Goal: Task Accomplishment & Management: Manage account settings

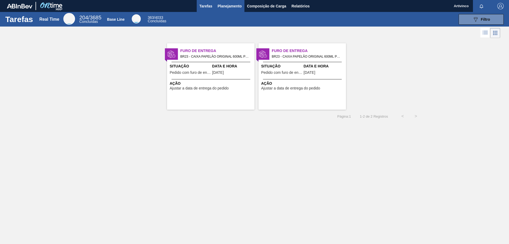
click at [232, 7] on span "Planejamento" at bounding box center [230, 6] width 24 height 6
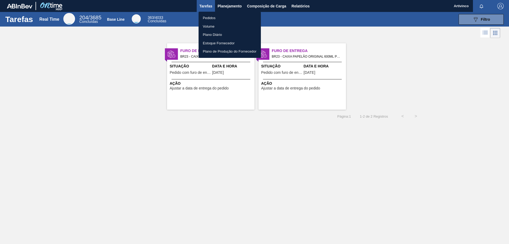
click at [200, 19] on li "Pedidos" at bounding box center [230, 18] width 62 height 8
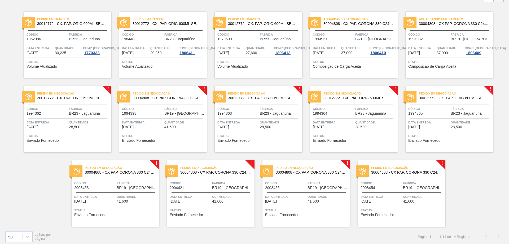
scroll to position [38, 0]
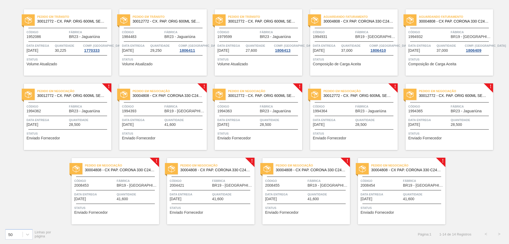
click at [58, 103] on div "Pedido em Negociação 30012772 - CX. PAP. ORIG 600ML SEMI AUTOM C12 429 Código 1…" at bounding box center [67, 117] width 87 height 66
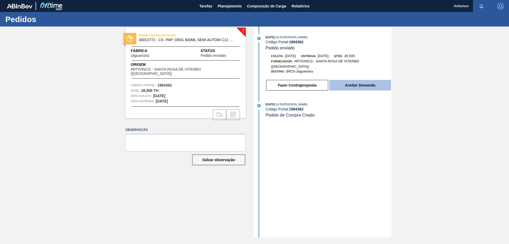
click at [361, 82] on button "Aceitar Demanda" at bounding box center [360, 85] width 62 height 11
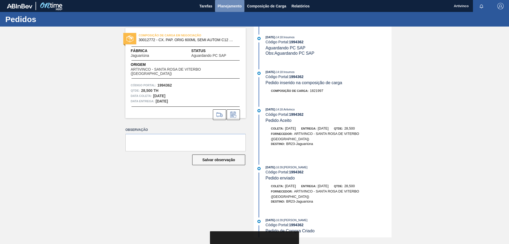
click at [231, 4] on span "Planejamento" at bounding box center [230, 6] width 24 height 6
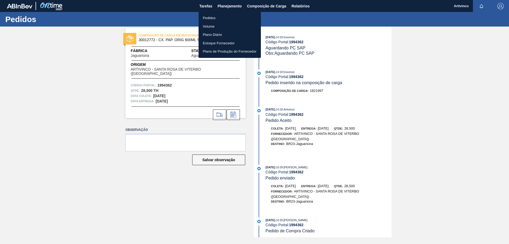
click at [207, 19] on li "Pedidos" at bounding box center [230, 18] width 62 height 8
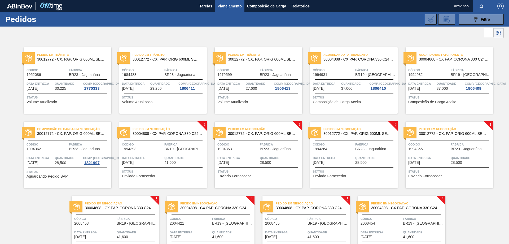
click at [169, 154] on div at bounding box center [163, 154] width 79 height 0
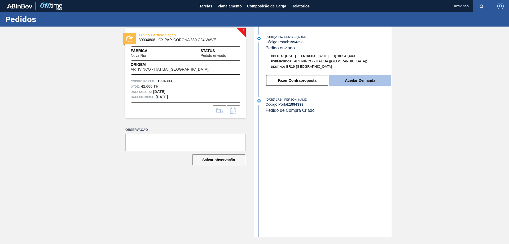
click at [352, 81] on button "Aceitar Demanda" at bounding box center [360, 80] width 62 height 11
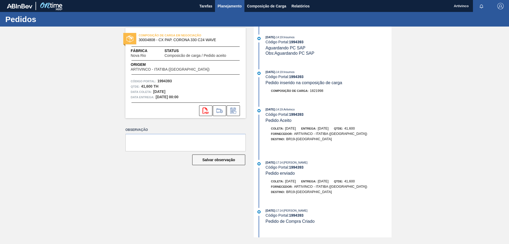
click at [224, 7] on span "Planejamento" at bounding box center [230, 6] width 24 height 6
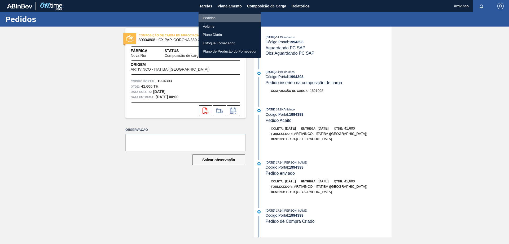
click at [209, 17] on li "Pedidos" at bounding box center [230, 18] width 62 height 8
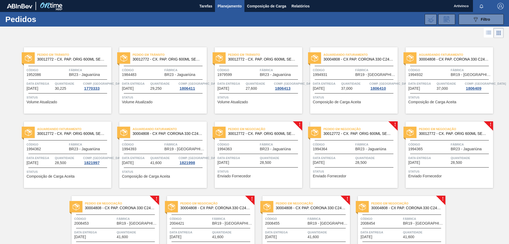
click at [281, 154] on div at bounding box center [258, 154] width 79 height 0
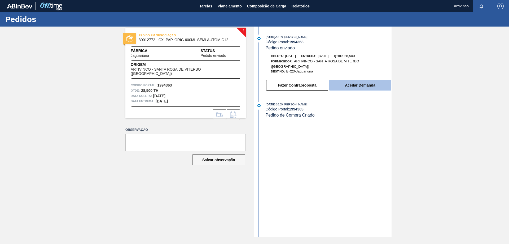
click at [351, 82] on button "Aceitar Demanda" at bounding box center [360, 85] width 62 height 11
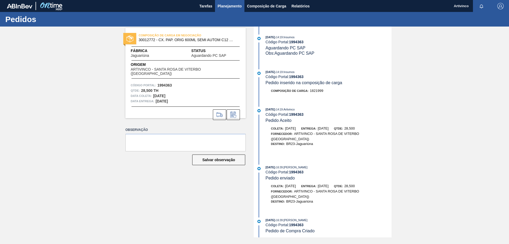
click at [228, 5] on span "Planejamento" at bounding box center [230, 6] width 24 height 6
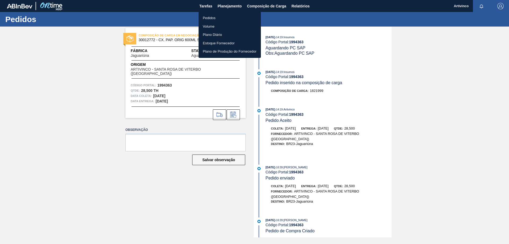
click at [212, 17] on li "Pedidos" at bounding box center [230, 18] width 62 height 8
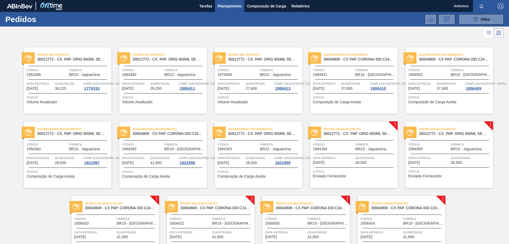
click at [363, 152] on div "Pedido em Negociação 30012772 - CX. PAP. ORIG 600ML SEMI AUTOM C12 429 Código 1…" at bounding box center [353, 154] width 87 height 66
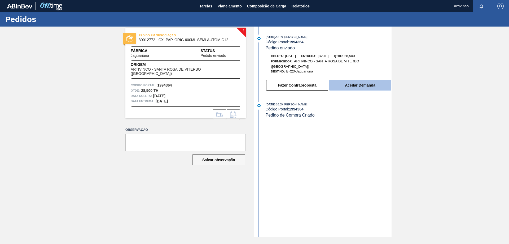
click at [358, 81] on button "Aceitar Demanda" at bounding box center [360, 85] width 62 height 11
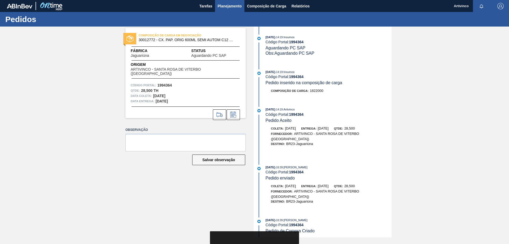
click at [228, 7] on span "Planejamento" at bounding box center [230, 6] width 24 height 6
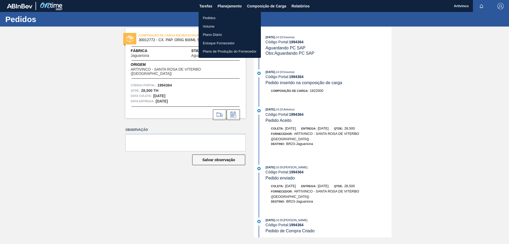
click at [211, 18] on li "Pedidos" at bounding box center [230, 18] width 62 height 8
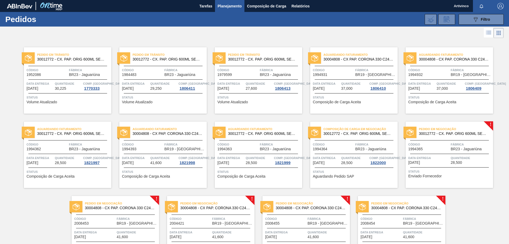
click at [354, 141] on div "Composição de Carga em Negociação 30012772 - CX. PAP. ORIG 600ML SEMI AUTOM C12…" at bounding box center [353, 154] width 87 height 66
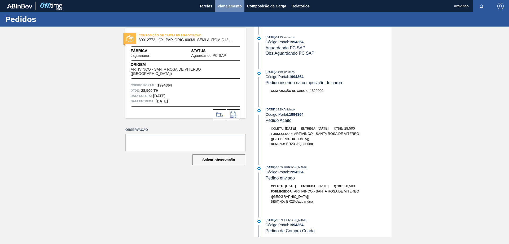
click at [228, 4] on span "Planejamento" at bounding box center [230, 6] width 24 height 6
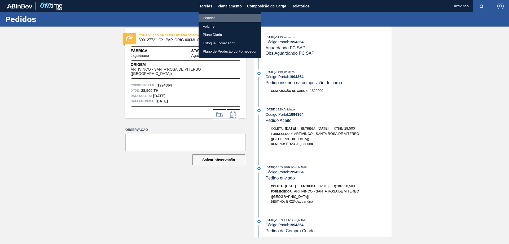
click at [210, 17] on li "Pedidos" at bounding box center [230, 18] width 62 height 8
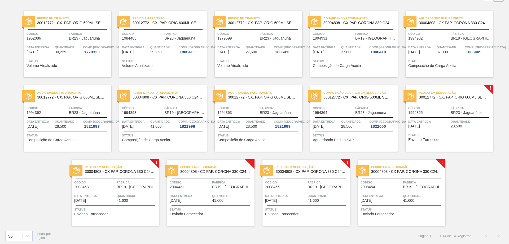
scroll to position [38, 0]
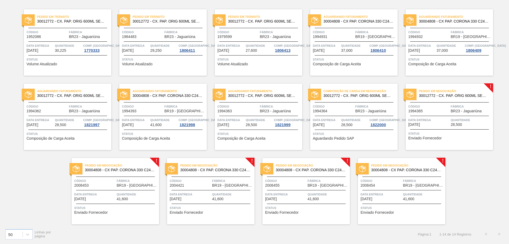
click at [451, 113] on div "Pedido em Negociação 30012772 - CX. PAP. ORIG 600ML SEMI AUTOM C12 429 Código 1…" at bounding box center [449, 117] width 87 height 66
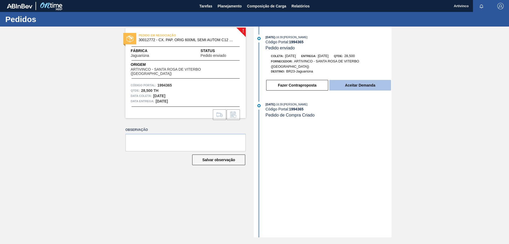
click at [364, 80] on button "Aceitar Demanda" at bounding box center [360, 85] width 62 height 11
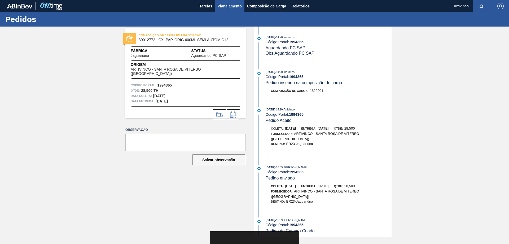
click at [227, 6] on span "Planejamento" at bounding box center [230, 6] width 24 height 6
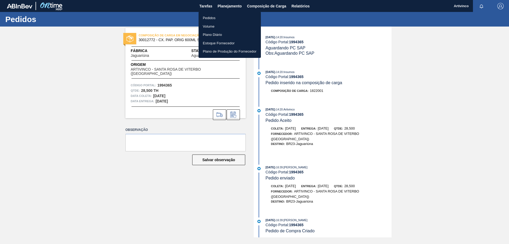
click at [213, 16] on li "Pedidos" at bounding box center [230, 18] width 62 height 8
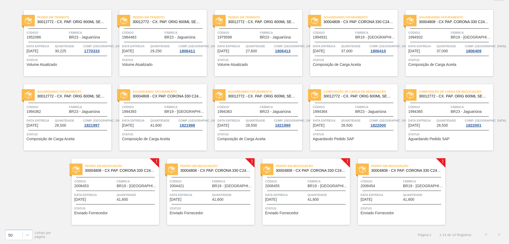
scroll to position [38, 0]
click at [114, 197] on div "Data entrega 15/09/2025" at bounding box center [94, 195] width 41 height 9
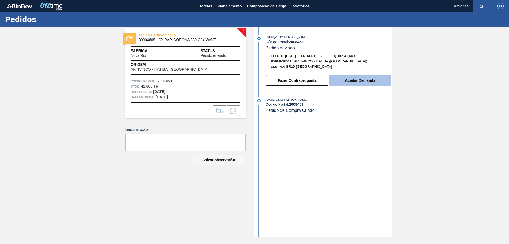
click at [366, 83] on button "Aceitar Demanda" at bounding box center [360, 80] width 62 height 11
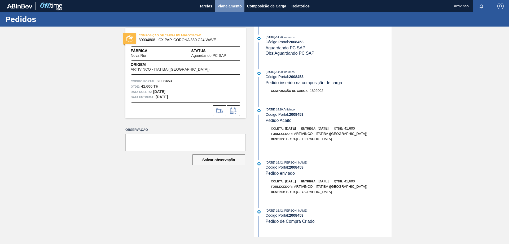
click at [222, 3] on span "Planejamento" at bounding box center [230, 6] width 24 height 6
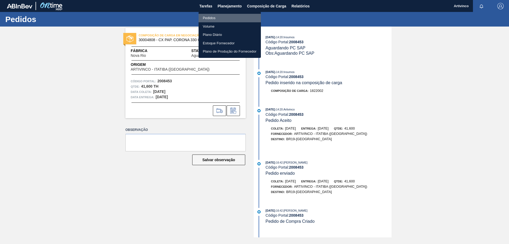
click at [211, 19] on li "Pedidos" at bounding box center [230, 18] width 62 height 8
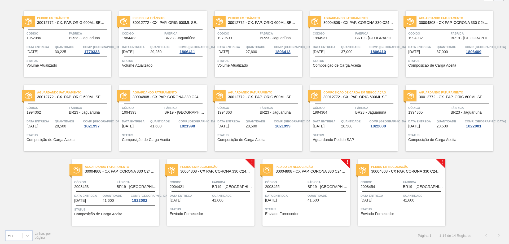
scroll to position [38, 0]
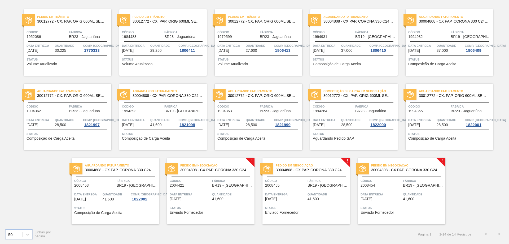
click at [208, 178] on span "Código" at bounding box center [190, 180] width 41 height 5
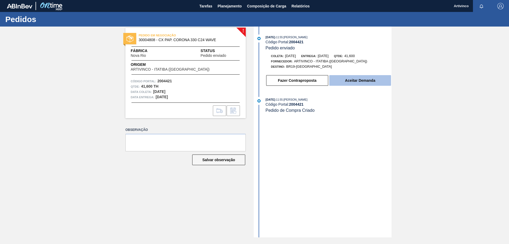
click at [346, 80] on button "Aceitar Demanda" at bounding box center [360, 80] width 62 height 11
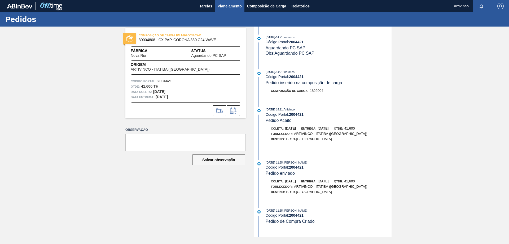
click at [229, 8] on span "Planejamento" at bounding box center [230, 6] width 24 height 6
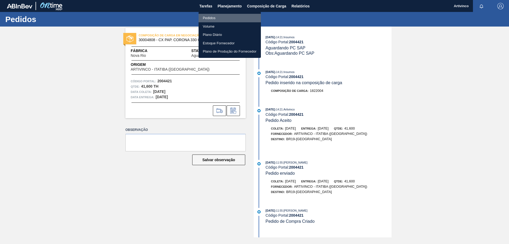
click at [216, 20] on li "Pedidos" at bounding box center [230, 18] width 62 height 8
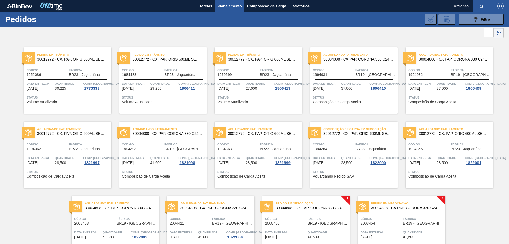
scroll to position [38, 0]
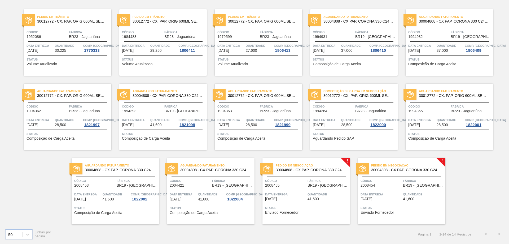
click at [321, 187] on span "BR19 - [GEOGRAPHIC_DATA]" at bounding box center [328, 185] width 41 height 4
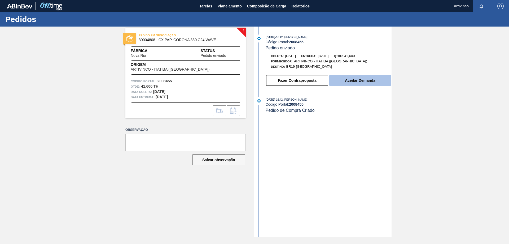
click at [344, 84] on button "Aceitar Demanda" at bounding box center [360, 80] width 62 height 11
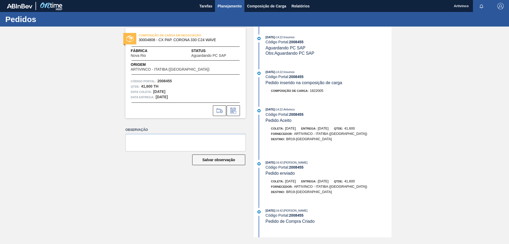
click at [228, 6] on span "Planejamento" at bounding box center [230, 6] width 24 height 6
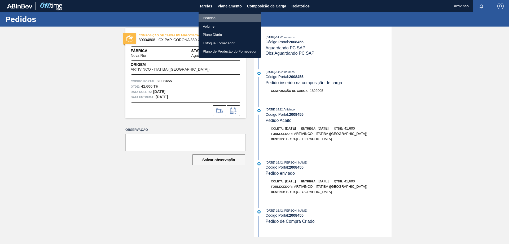
click at [207, 19] on li "Pedidos" at bounding box center [230, 18] width 62 height 8
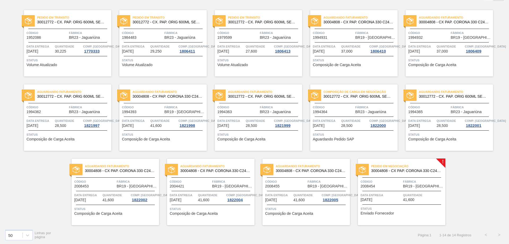
scroll to position [38, 0]
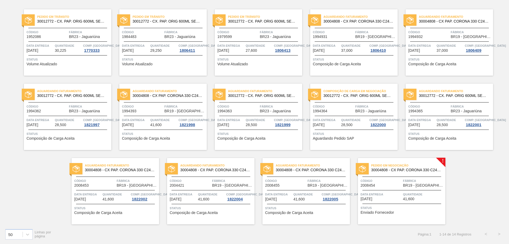
click at [418, 196] on span "Quantidade" at bounding box center [423, 193] width 41 height 5
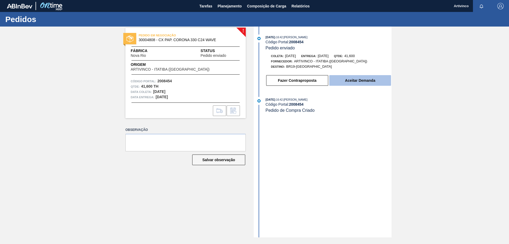
click at [347, 80] on button "Aceitar Demanda" at bounding box center [360, 80] width 62 height 11
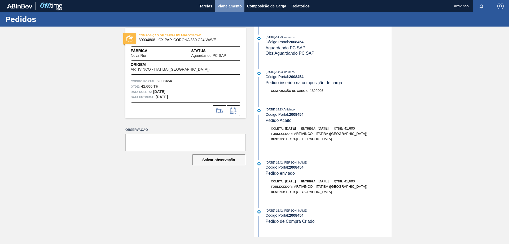
click at [233, 7] on span "Planejamento" at bounding box center [230, 6] width 24 height 6
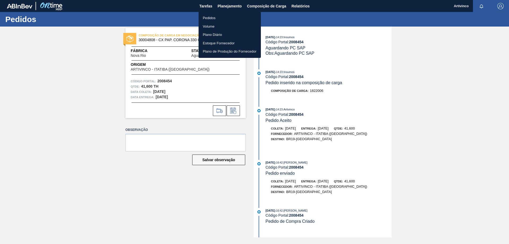
click at [207, 16] on li "Pedidos" at bounding box center [230, 18] width 62 height 8
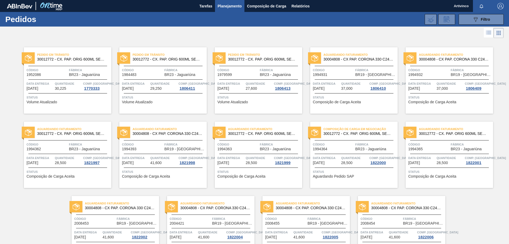
click at [351, 156] on span "Quantidade" at bounding box center [354, 157] width 27 height 5
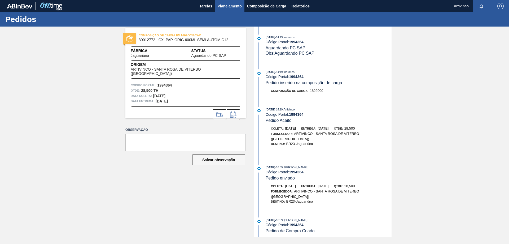
click at [230, 4] on span "Planejamento" at bounding box center [230, 6] width 24 height 6
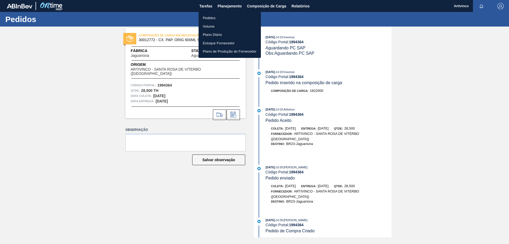
click at [210, 17] on li "Pedidos" at bounding box center [230, 18] width 62 height 8
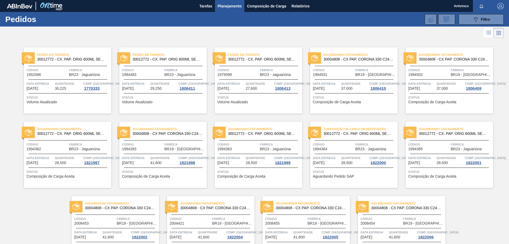
click at [61, 163] on span "28,500" at bounding box center [60, 163] width 11 height 4
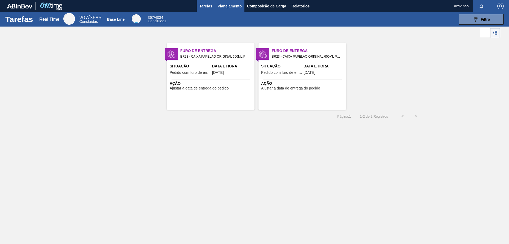
click at [226, 6] on span "Planejamento" at bounding box center [230, 6] width 24 height 6
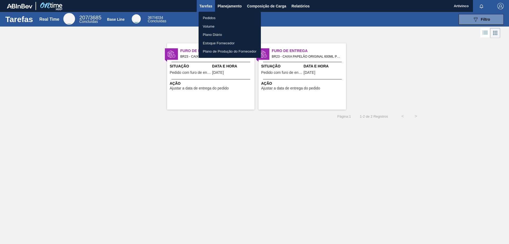
click at [215, 16] on li "Pedidos" at bounding box center [230, 18] width 62 height 8
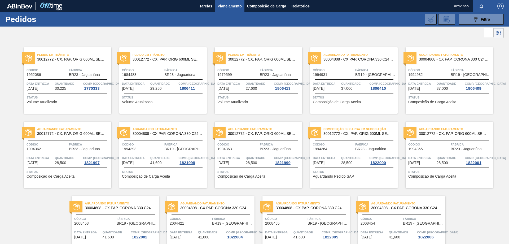
click at [335, 167] on div "Composição de Carga em Negociação 30012772 - CX. PAP. ORIG 600ML SEMI AUTOM C12…" at bounding box center [353, 154] width 87 height 66
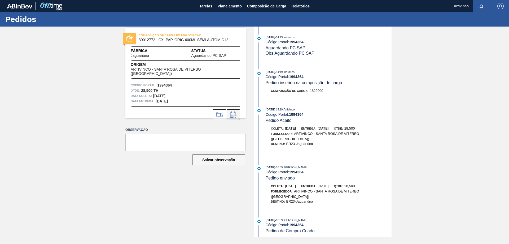
click at [233, 111] on icon at bounding box center [233, 114] width 8 height 6
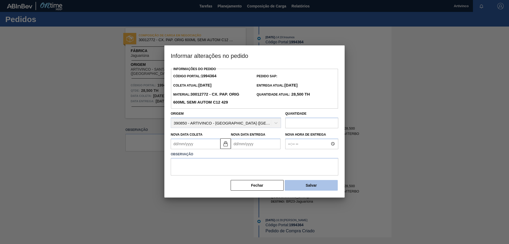
click at [309, 187] on button "Salvar" at bounding box center [311, 185] width 53 height 11
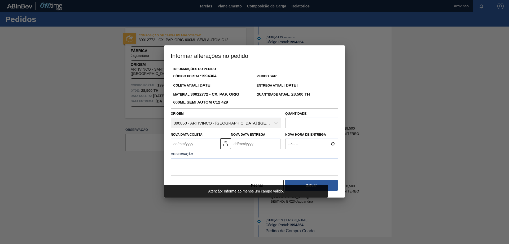
click at [376, 170] on div at bounding box center [254, 122] width 509 height 244
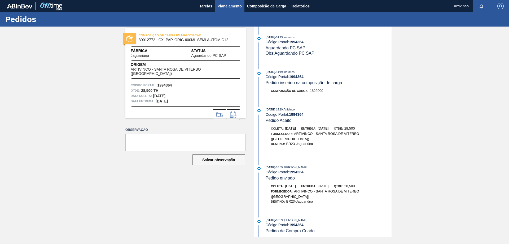
click at [222, 6] on span "Planejamento" at bounding box center [230, 6] width 24 height 6
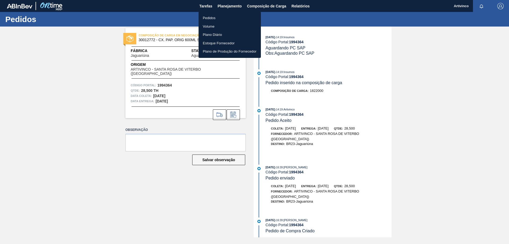
click at [509, 127] on div at bounding box center [254, 122] width 509 height 244
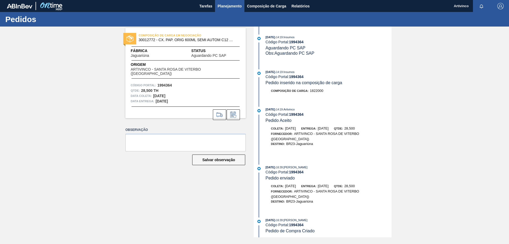
click at [228, 6] on span "Planejamento" at bounding box center [230, 6] width 24 height 6
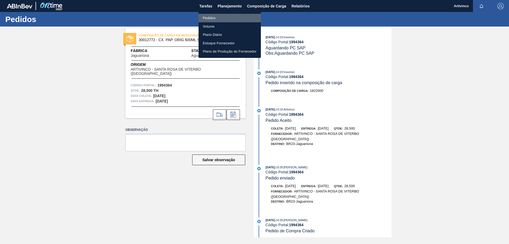
click at [207, 18] on li "Pedidos" at bounding box center [230, 18] width 62 height 8
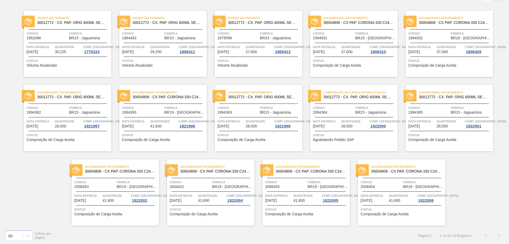
scroll to position [38, 0]
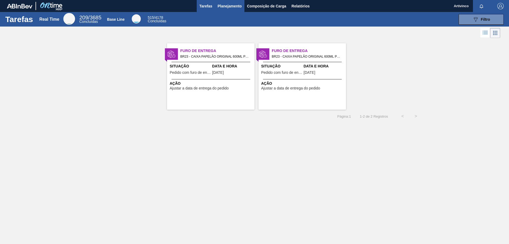
click at [231, 8] on span "Planejamento" at bounding box center [230, 6] width 24 height 6
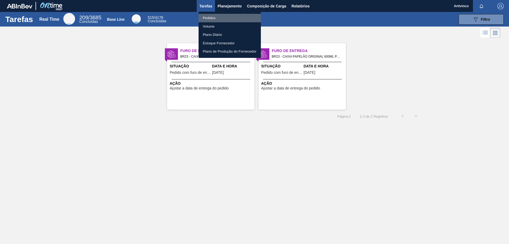
click at [209, 19] on li "Pedidos" at bounding box center [230, 18] width 62 height 8
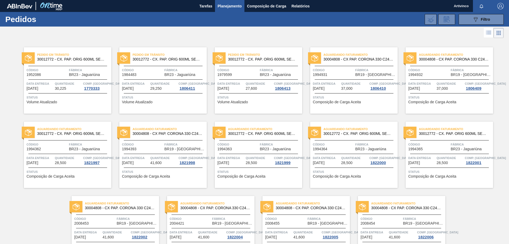
click at [65, 152] on div "Aguardando Faturamento 30012772 - CX. PAP. ORIG 600ML SEMI AUTOM C12 429 Código…" at bounding box center [67, 154] width 87 height 66
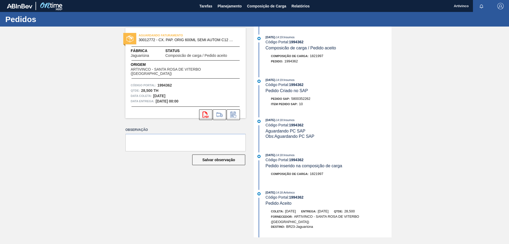
click at [208, 111] on icon "svg{fill:#ff0000}" at bounding box center [206, 114] width 6 height 6
click at [226, 6] on span "Planejamento" at bounding box center [230, 6] width 24 height 6
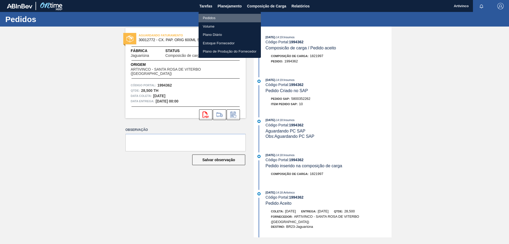
click at [213, 16] on li "Pedidos" at bounding box center [230, 18] width 62 height 8
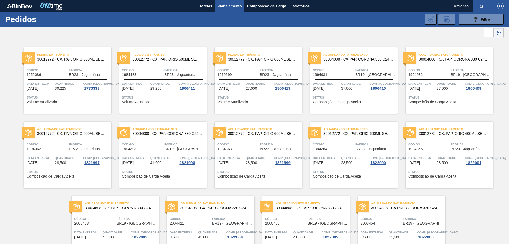
click at [261, 161] on div "Quantidade 28,500" at bounding box center [259, 160] width 27 height 10
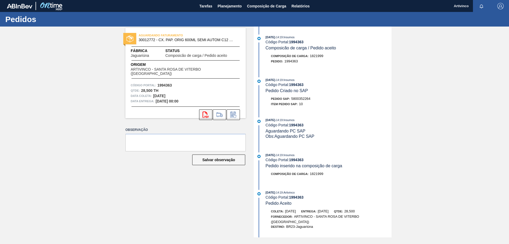
click at [205, 114] on button "svg{fill:#ff0000}" at bounding box center [205, 114] width 13 height 11
click at [227, 5] on span "Planejamento" at bounding box center [230, 6] width 24 height 6
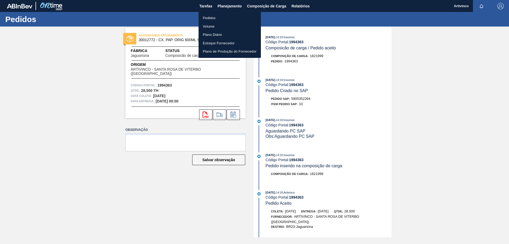
click at [209, 17] on li "Pedidos" at bounding box center [230, 18] width 62 height 8
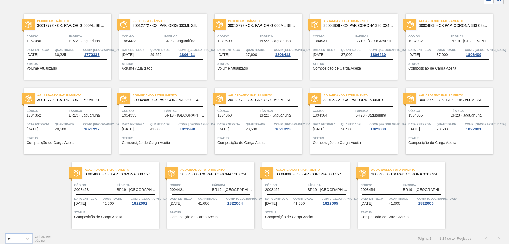
scroll to position [38, 0]
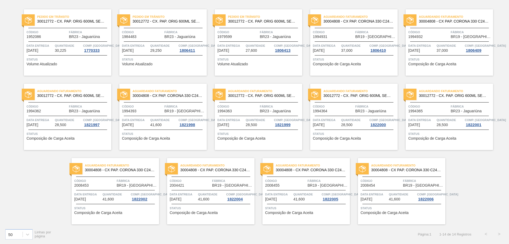
click at [363, 116] on div "Aguardando Faturamento 30012772 - CX. PAP. ORIG 600ML SEMI AUTOM C12 429 Código…" at bounding box center [353, 117] width 87 height 66
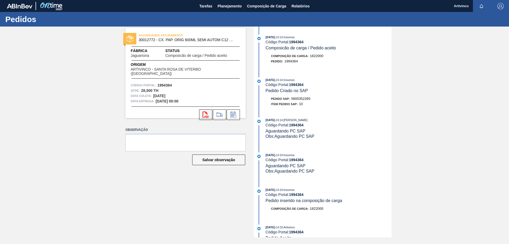
click at [204, 112] on icon "svg{fill:#ff0000}" at bounding box center [206, 114] width 6 height 6
click at [226, 8] on span "Planejamento" at bounding box center [230, 6] width 24 height 6
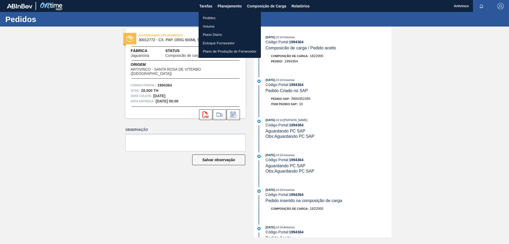
click at [214, 18] on li "Pedidos" at bounding box center [230, 18] width 62 height 8
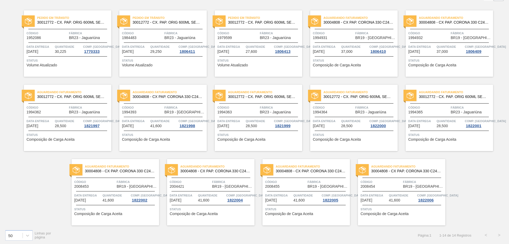
scroll to position [38, 0]
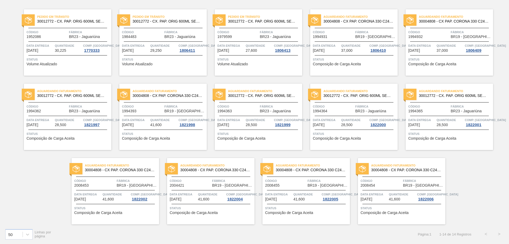
click at [466, 118] on span "Comp. Carga" at bounding box center [485, 119] width 41 height 5
click at [448, 108] on span "Código" at bounding box center [428, 106] width 41 height 5
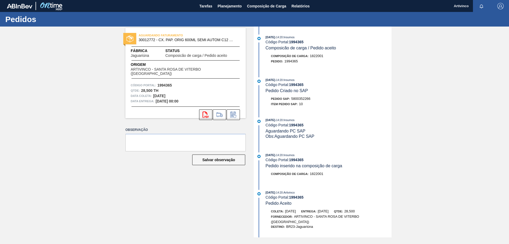
click at [204, 111] on icon "svg{fill:#ff0000}" at bounding box center [206, 114] width 6 height 6
click at [226, 7] on span "Planejamento" at bounding box center [230, 6] width 24 height 6
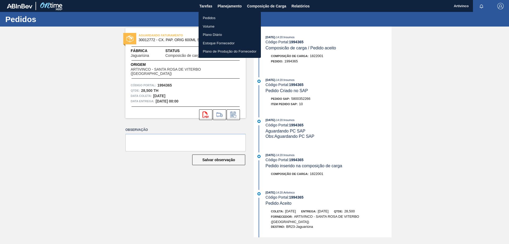
click at [208, 18] on li "Pedidos" at bounding box center [230, 18] width 62 height 8
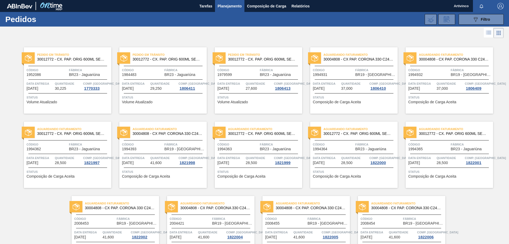
click at [163, 147] on div "Código 1994393 Fábrica BR19 - Nova Rio" at bounding box center [162, 146] width 87 height 9
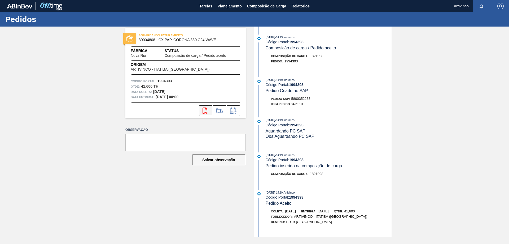
click at [201, 112] on button "svg{fill:#ff0000}" at bounding box center [205, 110] width 13 height 11
click at [236, 5] on span "Planejamento" at bounding box center [230, 6] width 24 height 6
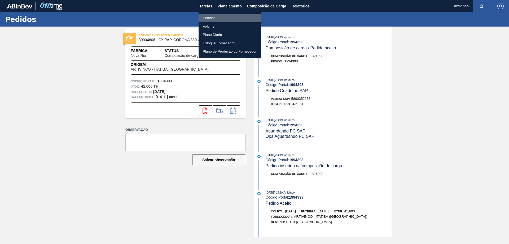
click at [208, 17] on li "Pedidos" at bounding box center [230, 18] width 62 height 8
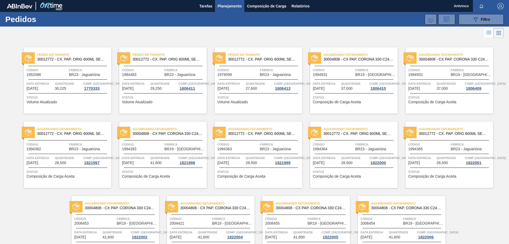
scroll to position [38, 0]
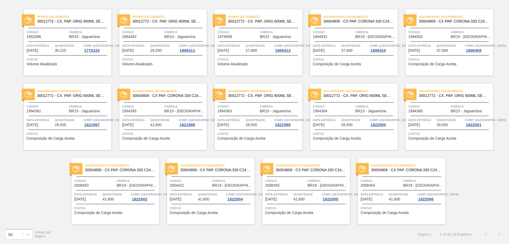
click at [103, 196] on span "Quantidade" at bounding box center [116, 193] width 27 height 5
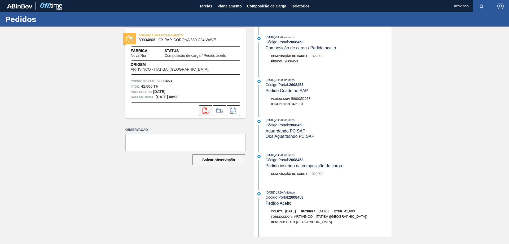
click at [205, 111] on icon "svg{fill:#ff0000}" at bounding box center [206, 110] width 6 height 6
click at [236, 7] on span "Planejamento" at bounding box center [230, 6] width 24 height 6
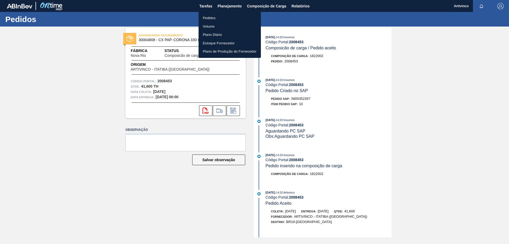
click at [213, 18] on li "Pedidos" at bounding box center [230, 18] width 62 height 8
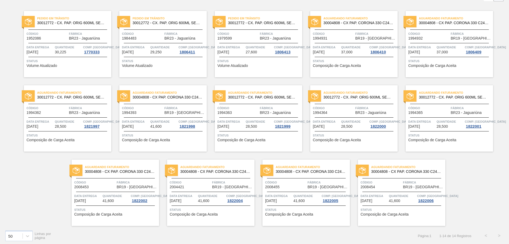
scroll to position [38, 0]
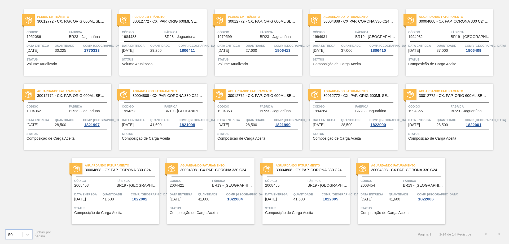
click at [214, 191] on span "Quantidade" at bounding box center [211, 193] width 27 height 5
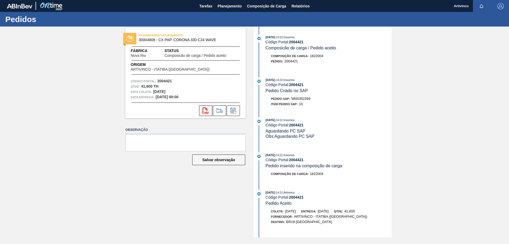
click at [206, 110] on icon "svg{fill:#ff0000}" at bounding box center [206, 110] width 6 height 6
click at [222, 6] on span "Planejamento" at bounding box center [230, 6] width 24 height 6
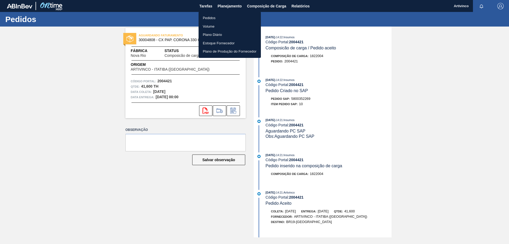
click at [212, 16] on li "Pedidos" at bounding box center [230, 18] width 62 height 8
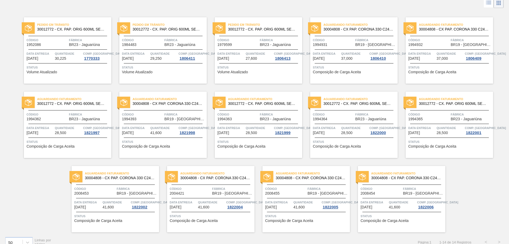
scroll to position [38, 0]
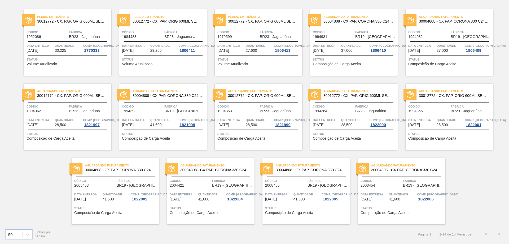
click at [297, 195] on span "Quantidade" at bounding box center [307, 193] width 27 height 5
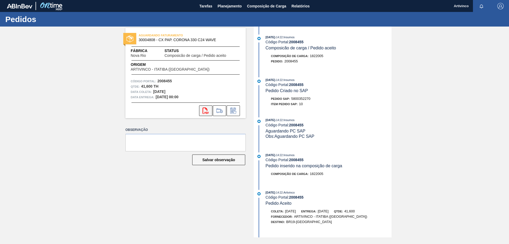
click at [204, 114] on button "svg{fill:#ff0000}" at bounding box center [205, 110] width 13 height 11
click at [229, 7] on span "Planejamento" at bounding box center [230, 6] width 24 height 6
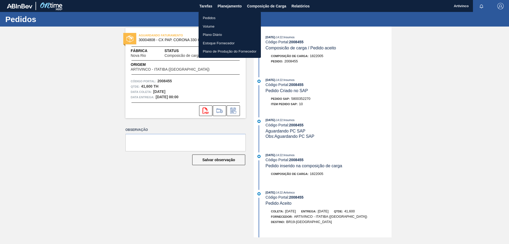
click at [211, 17] on li "Pedidos" at bounding box center [230, 18] width 62 height 8
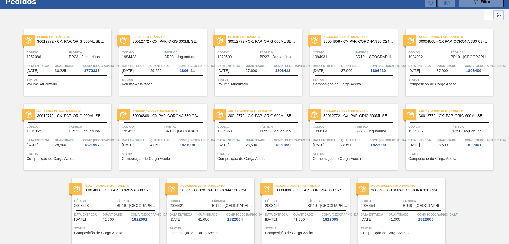
scroll to position [38, 0]
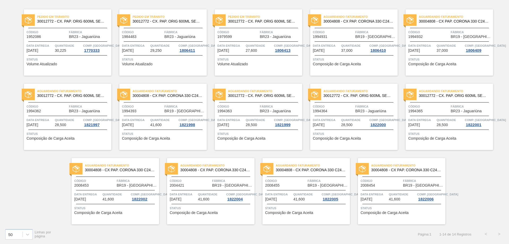
click at [399, 182] on span "Código" at bounding box center [381, 180] width 41 height 5
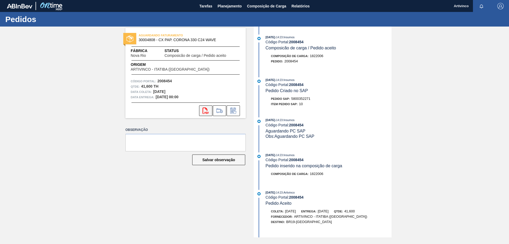
click at [209, 109] on button "svg{fill:#ff0000}" at bounding box center [205, 110] width 13 height 11
